Goal: Information Seeking & Learning: Learn about a topic

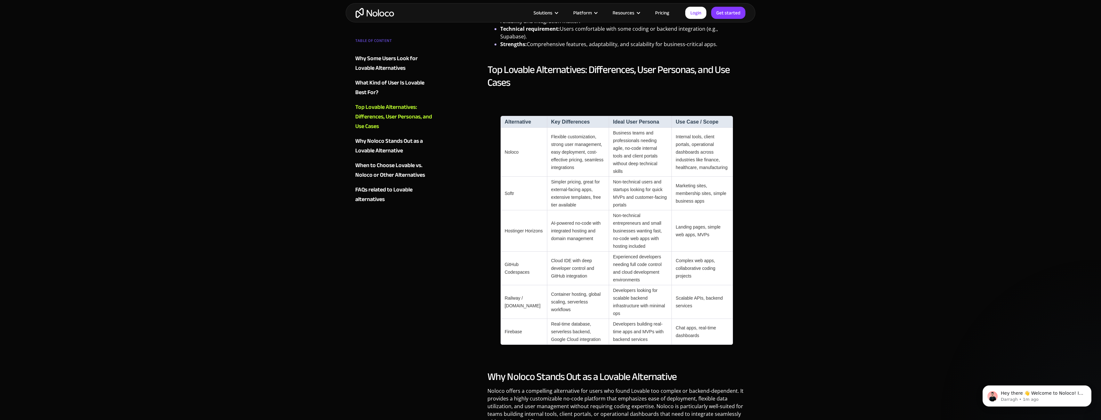
scroll to position [547, 0]
click at [386, 11] on img "home" at bounding box center [375, 13] width 38 height 10
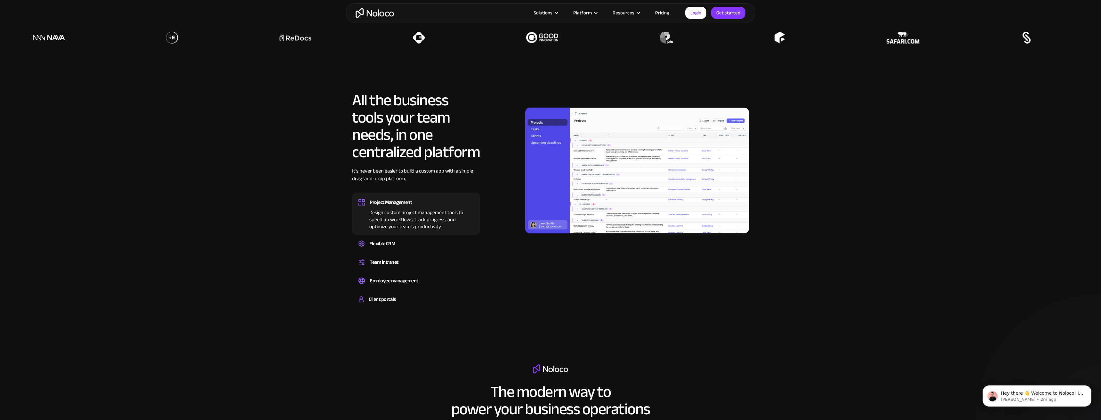
scroll to position [707, 0]
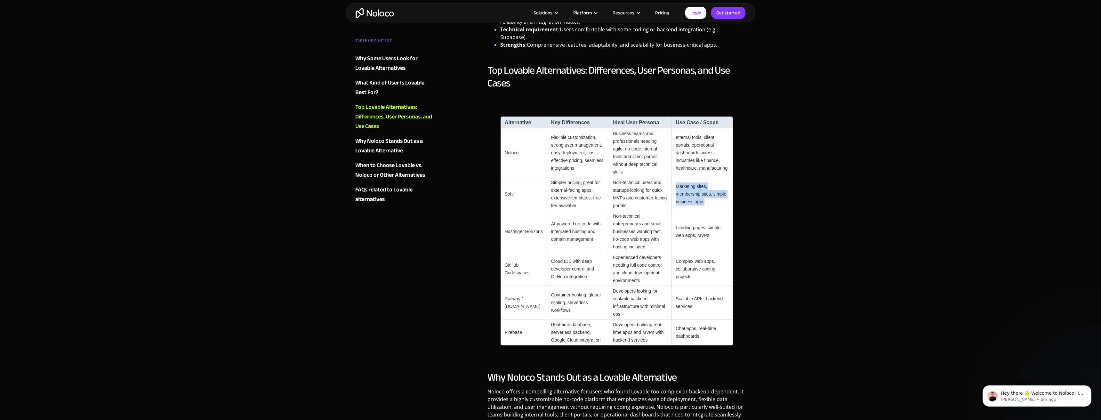
drag, startPoint x: 699, startPoint y: 186, endPoint x: 672, endPoint y: 167, distance: 32.2
click at [672, 177] on td "Marketing sites, membership sites, simple business apps" at bounding box center [701, 194] width 61 height 34
click at [683, 179] on td "Marketing sites, membership sites, simple business apps" at bounding box center [701, 194] width 61 height 34
click at [374, 16] on img "home" at bounding box center [375, 13] width 38 height 10
